Goal: Task Accomplishment & Management: Manage account settings

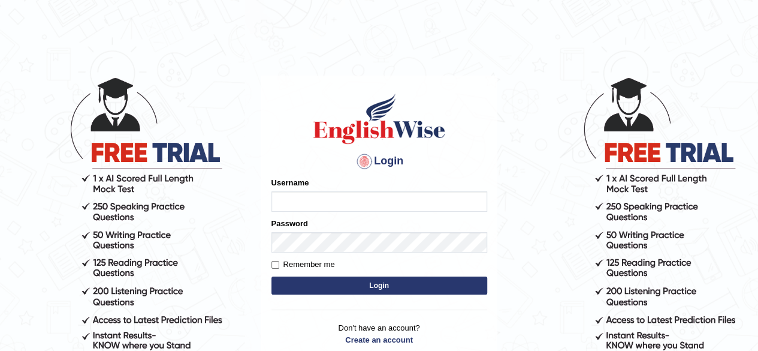
type input "Antony2025"
